Goal: Information Seeking & Learning: Learn about a topic

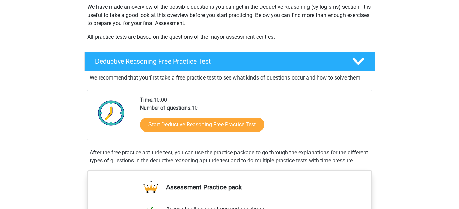
scroll to position [117, 0]
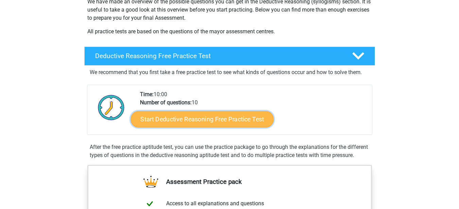
click at [196, 119] on link "Start Deductive Reasoning Free Practice Test" at bounding box center [201, 119] width 143 height 16
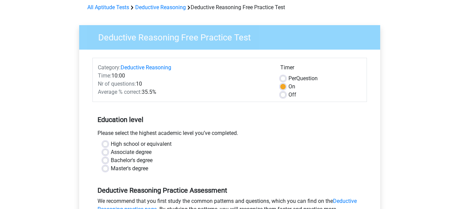
scroll to position [31, 0]
click at [115, 152] on label "Associate degree" at bounding box center [131, 152] width 41 height 8
click at [108, 152] on input "Associate degree" at bounding box center [105, 151] width 5 height 7
radio input "true"
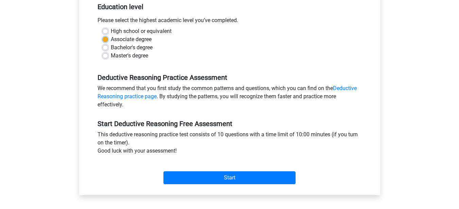
scroll to position [144, 0]
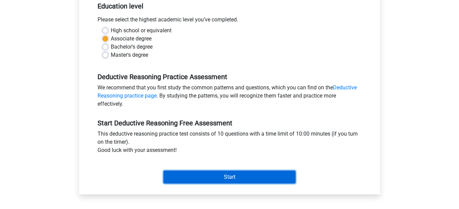
click at [194, 181] on input "Start" at bounding box center [229, 177] width 132 height 13
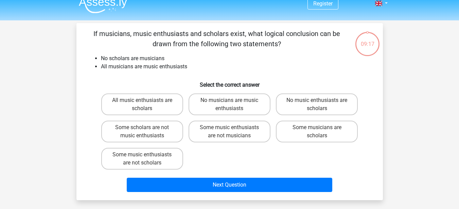
scroll to position [8, 0]
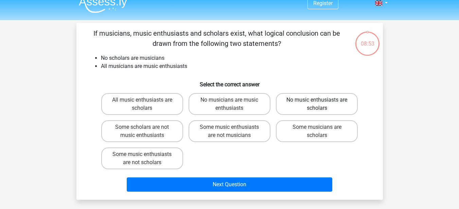
click at [334, 106] on label "No music enthusiasts are scholars" at bounding box center [317, 104] width 82 height 22
click at [321, 104] on input "No music enthusiasts are scholars" at bounding box center [319, 102] width 4 height 4
radio input "true"
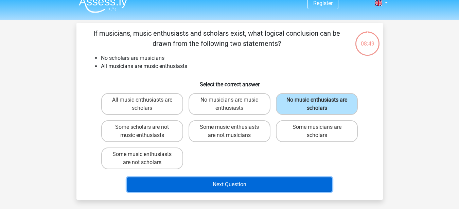
click at [235, 183] on button "Next Question" at bounding box center [230, 184] width 206 height 14
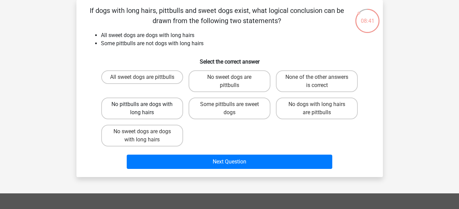
scroll to position [11, 0]
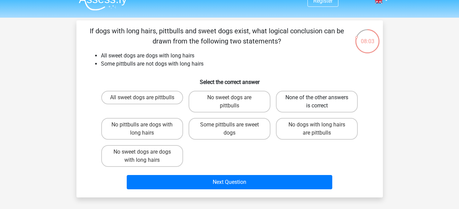
click at [301, 101] on label "None of the other answers is correct" at bounding box center [317, 102] width 82 height 22
click at [317, 101] on input "None of the other answers is correct" at bounding box center [319, 100] width 4 height 4
radio input "true"
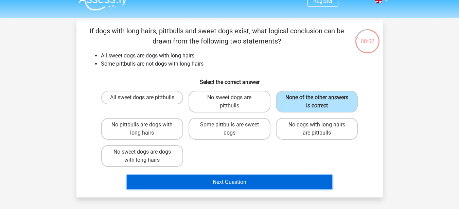
click at [247, 179] on button "Next Question" at bounding box center [230, 182] width 206 height 14
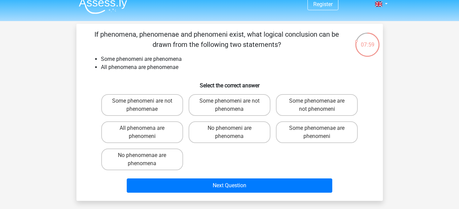
scroll to position [7, 0]
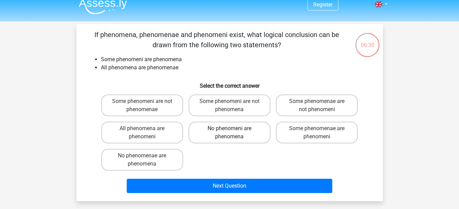
click at [216, 140] on label "No phenomeni are phenomena" at bounding box center [230, 133] width 82 height 22
click at [229, 133] on input "No phenomeni are phenomena" at bounding box center [231, 130] width 4 height 4
radio input "true"
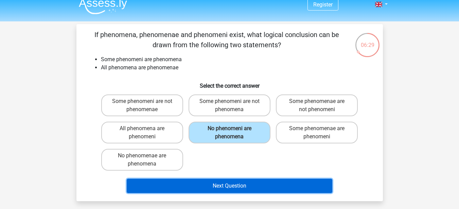
click at [233, 185] on button "Next Question" at bounding box center [230, 186] width 206 height 14
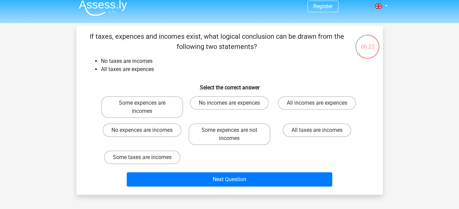
scroll to position [0, 0]
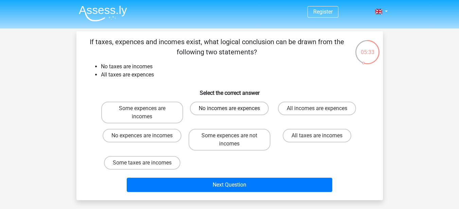
click at [225, 111] on label "No incomes are expences" at bounding box center [229, 109] width 79 height 14
click at [229, 111] on input "No incomes are expences" at bounding box center [231, 110] width 4 height 4
radio input "true"
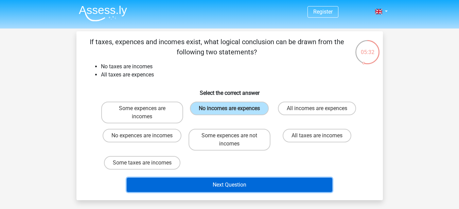
click at [241, 183] on button "Next Question" at bounding box center [230, 185] width 206 height 14
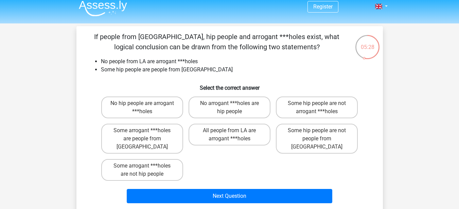
scroll to position [6, 0]
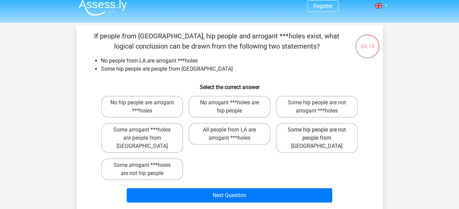
click at [286, 133] on label "Some hip people are not people from [GEOGRAPHIC_DATA]" at bounding box center [317, 138] width 82 height 30
click at [317, 133] on input "Some hip people are not people from [GEOGRAPHIC_DATA]" at bounding box center [319, 132] width 4 height 4
radio input "true"
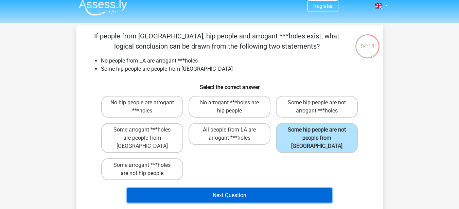
click at [247, 188] on button "Next Question" at bounding box center [230, 195] width 206 height 14
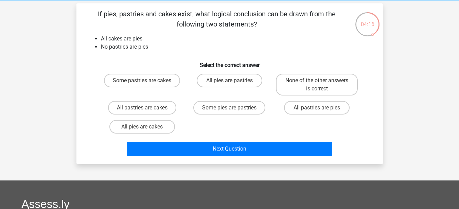
scroll to position [27, 0]
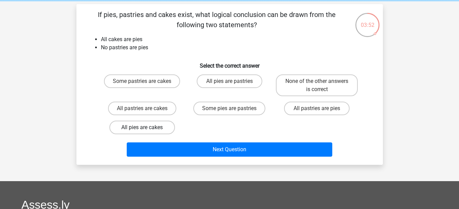
click at [145, 126] on label "All pies are cakes" at bounding box center [142, 128] width 66 height 14
click at [145, 127] on input "All pies are cakes" at bounding box center [144, 129] width 4 height 4
radio input "true"
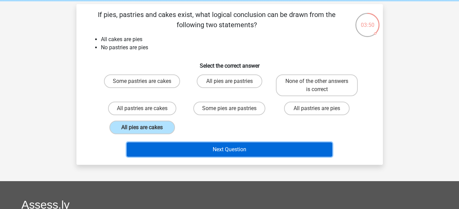
click at [191, 149] on button "Next Question" at bounding box center [230, 149] width 206 height 14
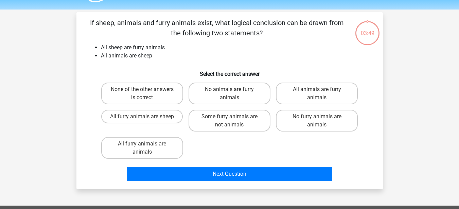
scroll to position [19, 0]
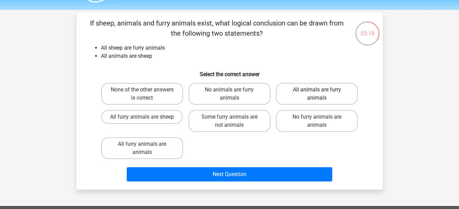
click at [311, 99] on label "All animals are furry animals" at bounding box center [317, 94] width 82 height 22
click at [317, 94] on input "All animals are furry animals" at bounding box center [319, 92] width 4 height 4
radio input "true"
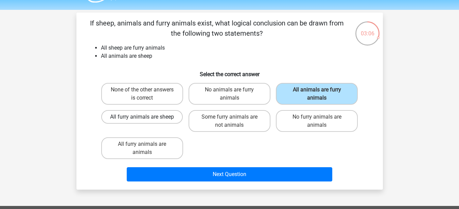
click at [157, 117] on label "All furry animals are sheep" at bounding box center [142, 117] width 82 height 14
click at [146, 117] on input "All furry animals are sheep" at bounding box center [144, 119] width 4 height 4
radio input "true"
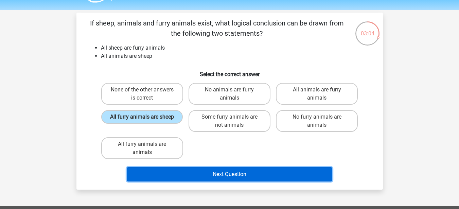
click at [236, 174] on button "Next Question" at bounding box center [230, 174] width 206 height 14
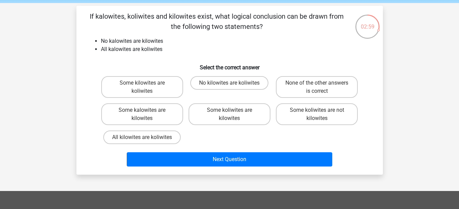
scroll to position [26, 0]
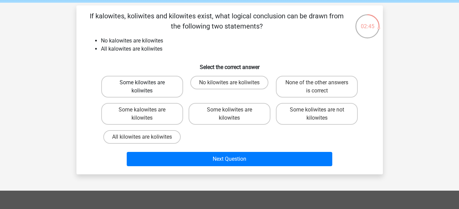
click at [128, 95] on label "Some kilowites are koliwites" at bounding box center [142, 87] width 82 height 22
click at [142, 87] on input "Some kilowites are koliwites" at bounding box center [144, 85] width 4 height 4
radio input "true"
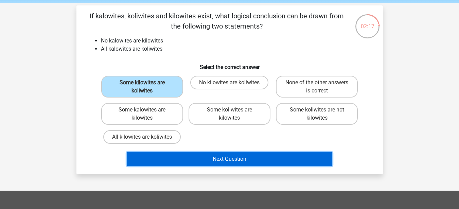
click at [216, 156] on button "Next Question" at bounding box center [230, 159] width 206 height 14
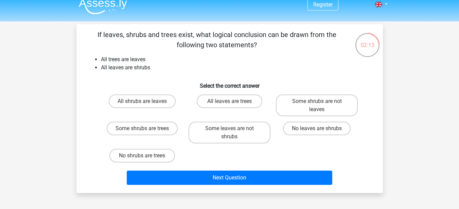
scroll to position [6, 0]
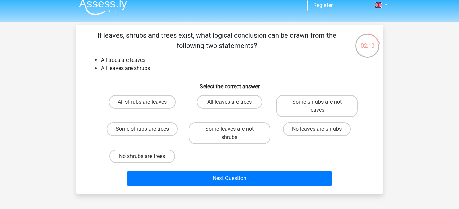
click at [177, 110] on div "All shrubs are leaves" at bounding box center [142, 106] width 82 height 22
click at [142, 108] on label "All shrubs are leaves" at bounding box center [142, 102] width 67 height 14
click at [142, 106] on input "All shrubs are leaves" at bounding box center [144, 104] width 4 height 4
radio input "true"
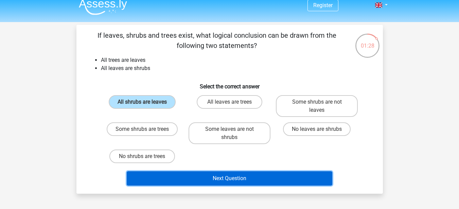
click at [202, 180] on button "Next Question" at bounding box center [230, 178] width 206 height 14
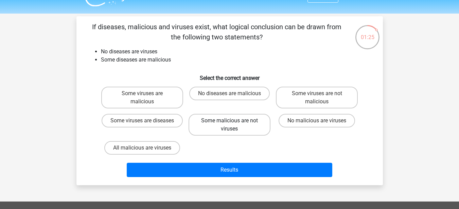
scroll to position [15, 0]
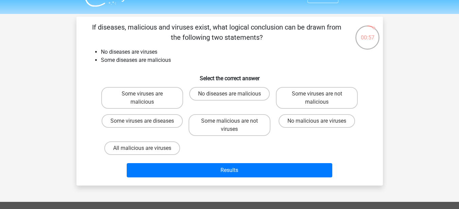
click at [162, 70] on h6 "Select the correct answer" at bounding box center [229, 76] width 285 height 12
click at [325, 117] on label "No malicious are viruses" at bounding box center [317, 121] width 76 height 14
click at [321, 121] on input "No malicious are viruses" at bounding box center [319, 123] width 4 height 4
radio input "true"
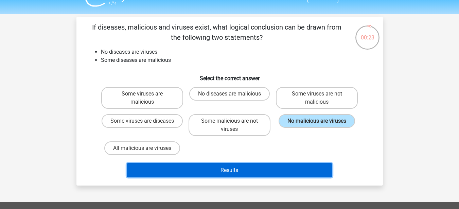
click at [235, 175] on button "Results" at bounding box center [230, 170] width 206 height 14
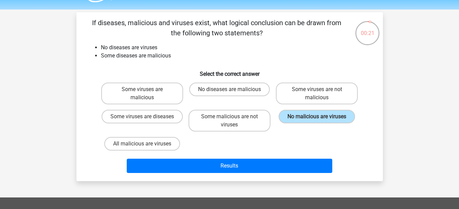
scroll to position [19, 0]
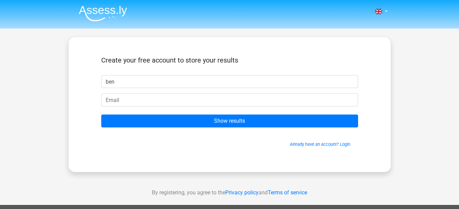
type input "ben"
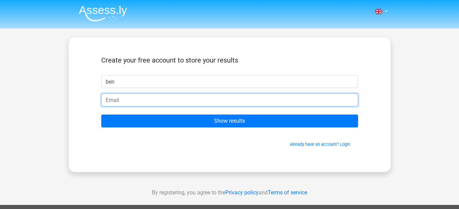
click at [212, 96] on input "email" at bounding box center [229, 99] width 257 height 13
type input "[EMAIL_ADDRESS][DOMAIN_NAME]"
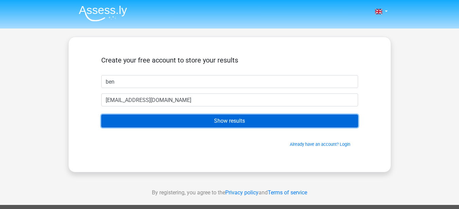
click at [201, 126] on input "Show results" at bounding box center [229, 121] width 257 height 13
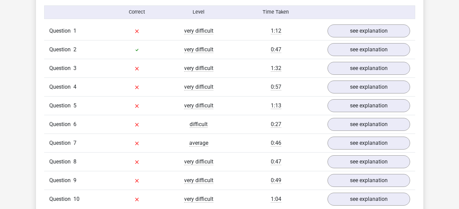
scroll to position [550, 0]
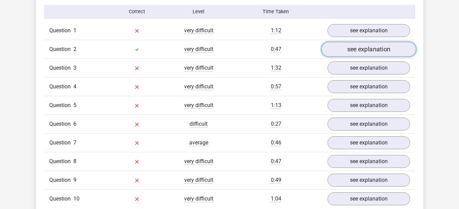
click at [367, 48] on link "see explanation" at bounding box center [368, 49] width 95 height 15
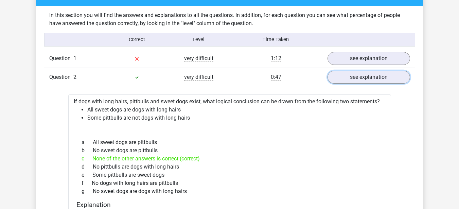
scroll to position [522, 0]
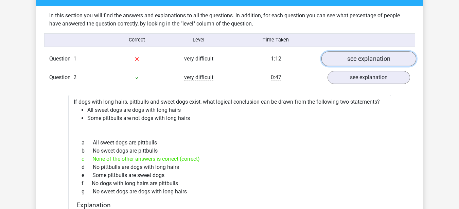
click at [362, 59] on link "see explanation" at bounding box center [368, 58] width 95 height 15
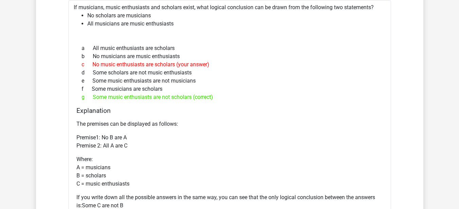
scroll to position [598, 0]
